Goal: Task Accomplishment & Management: Use online tool/utility

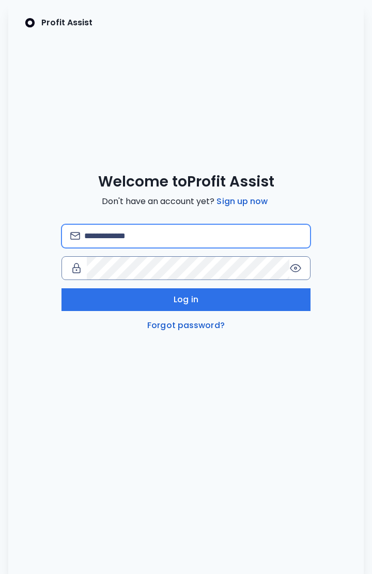
click at [160, 244] on input "email" at bounding box center [192, 236] width 217 height 23
type input "**********"
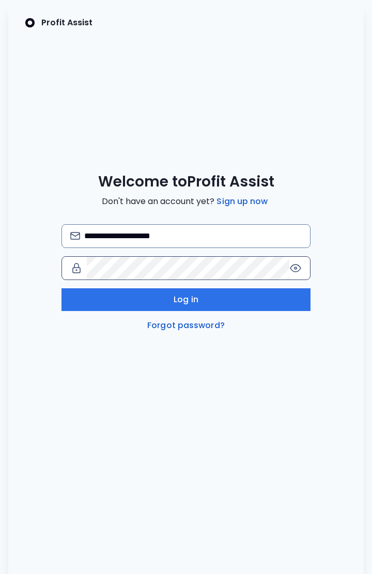
click at [295, 269] on icon at bounding box center [295, 268] width 12 height 12
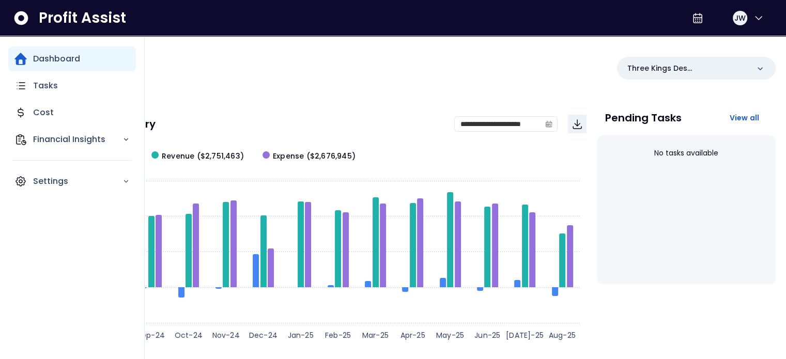
drag, startPoint x: 346, startPoint y: 2, endPoint x: 577, endPoint y: 26, distance: 232.7
click at [371, 26] on div "Profit Assist [PERSON_NAME]" at bounding box center [393, 18] width 786 height 36
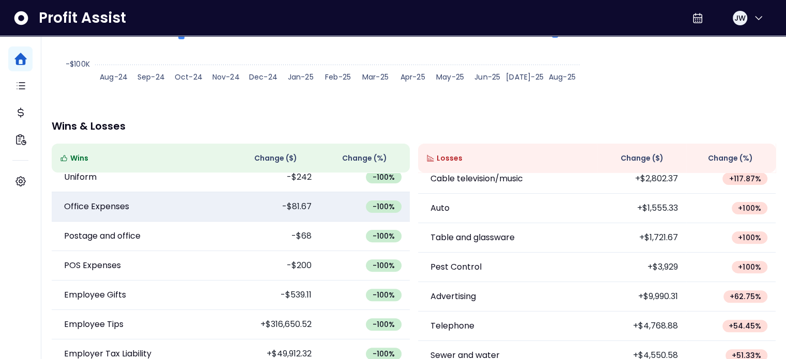
scroll to position [52, 0]
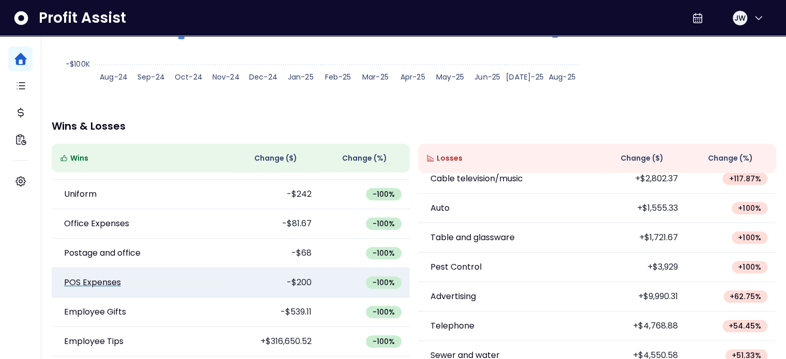
click at [96, 287] on p "POS Expenses" at bounding box center [92, 282] width 57 height 12
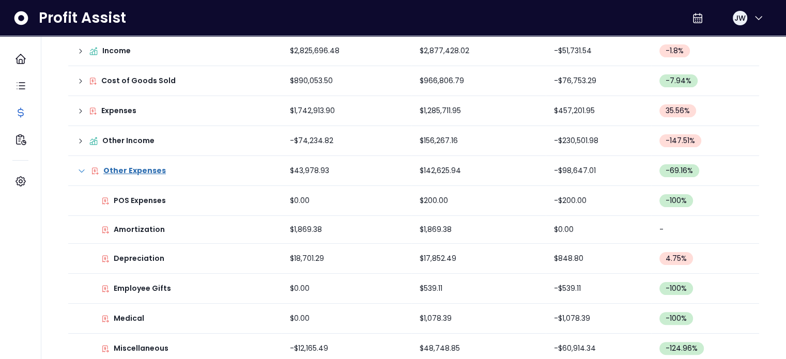
scroll to position [139, 0]
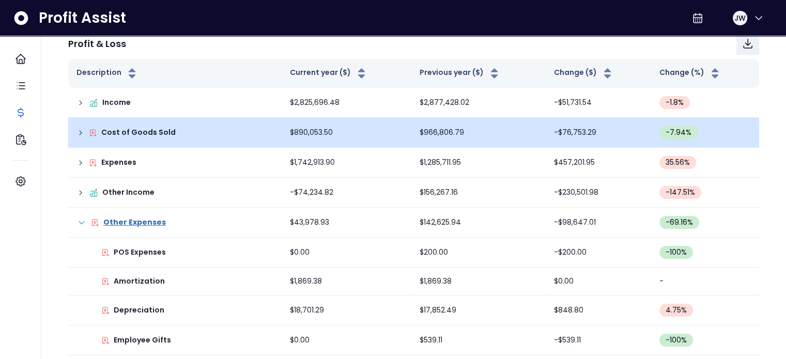
click at [80, 133] on icon at bounding box center [80, 133] width 8 height 8
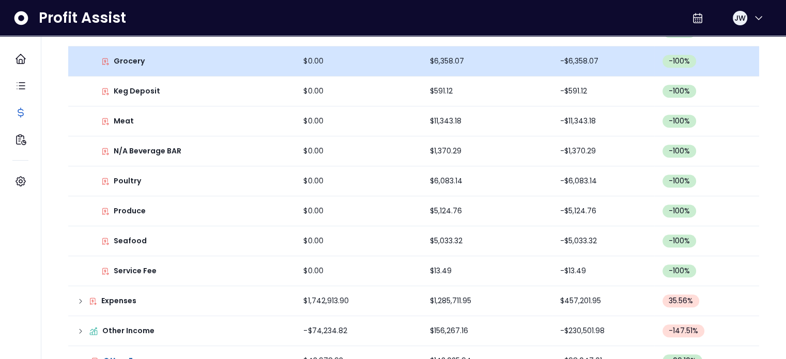
scroll to position [708, 0]
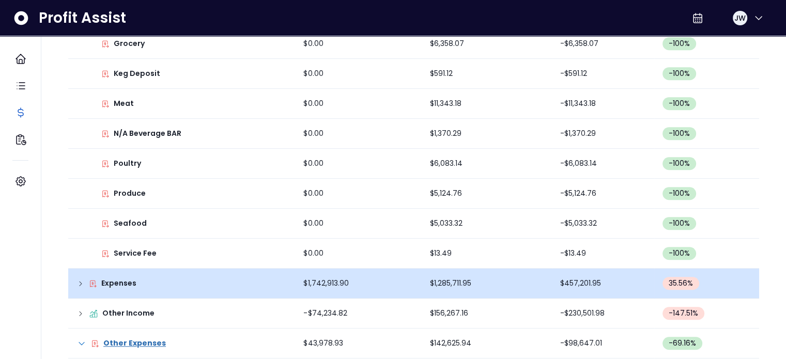
click at [76, 284] on icon at bounding box center [80, 283] width 8 height 8
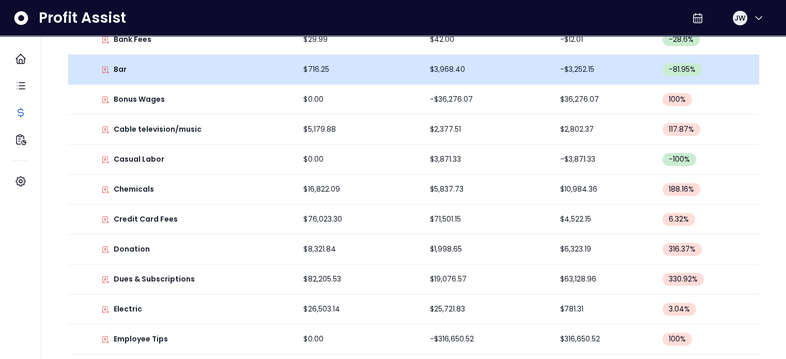
scroll to position [1121, 0]
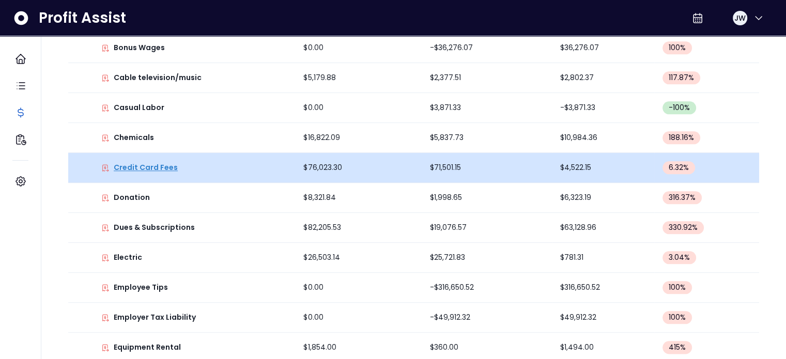
click at [142, 167] on p "Credit Card Fees" at bounding box center [146, 167] width 64 height 11
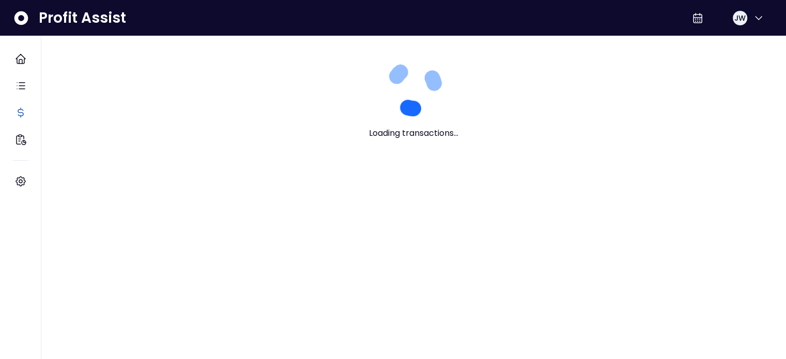
scroll to position [0, 0]
